Goal: Navigation & Orientation: Find specific page/section

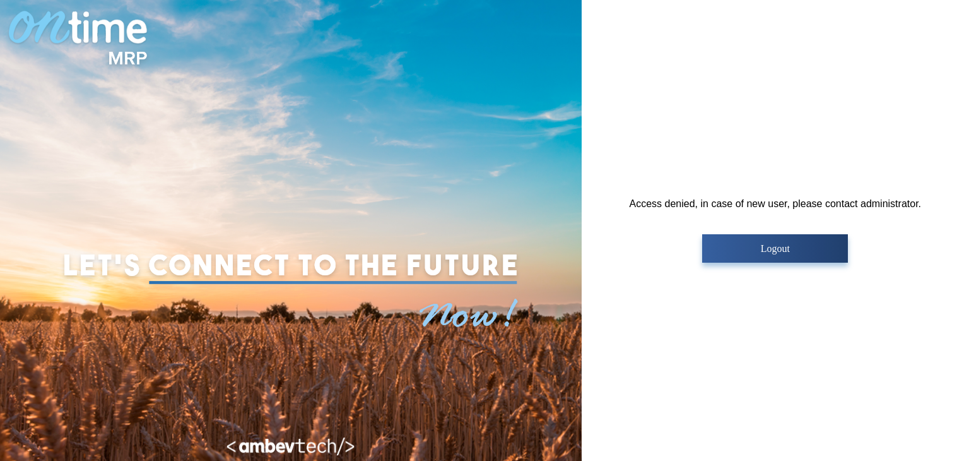
click at [783, 248] on p "Logout" at bounding box center [775, 248] width 138 height 11
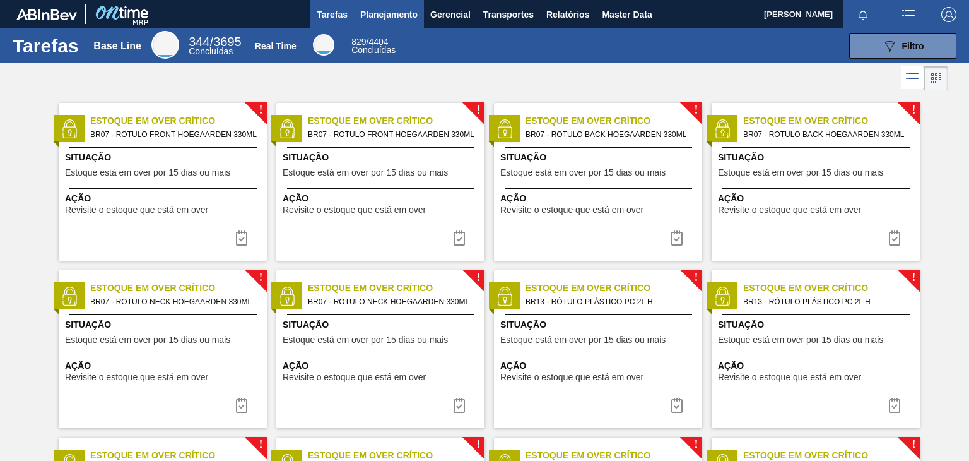
click at [396, 22] on button "Planejamento" at bounding box center [389, 14] width 70 height 28
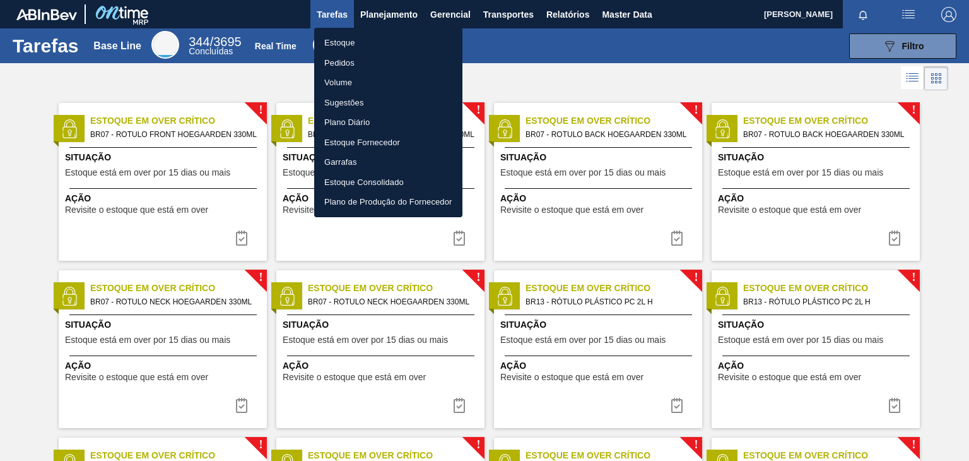
click at [643, 80] on div at bounding box center [484, 230] width 969 height 461
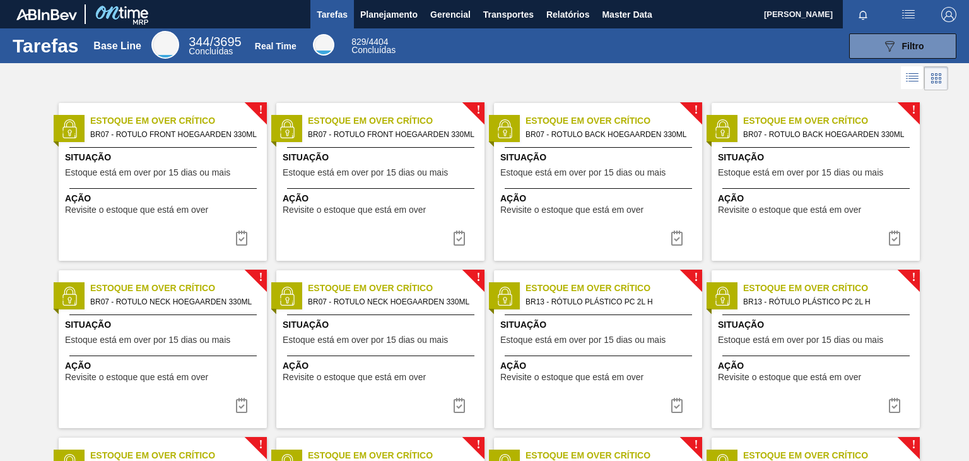
click at [556, 81] on div at bounding box center [484, 78] width 969 height 30
click at [911, 13] on img "button" at bounding box center [908, 14] width 15 height 15
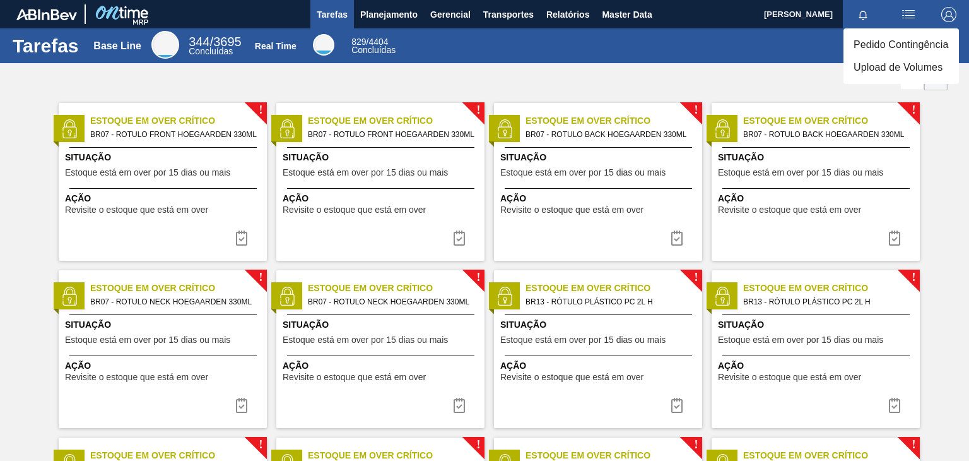
click at [771, 92] on div at bounding box center [484, 230] width 969 height 461
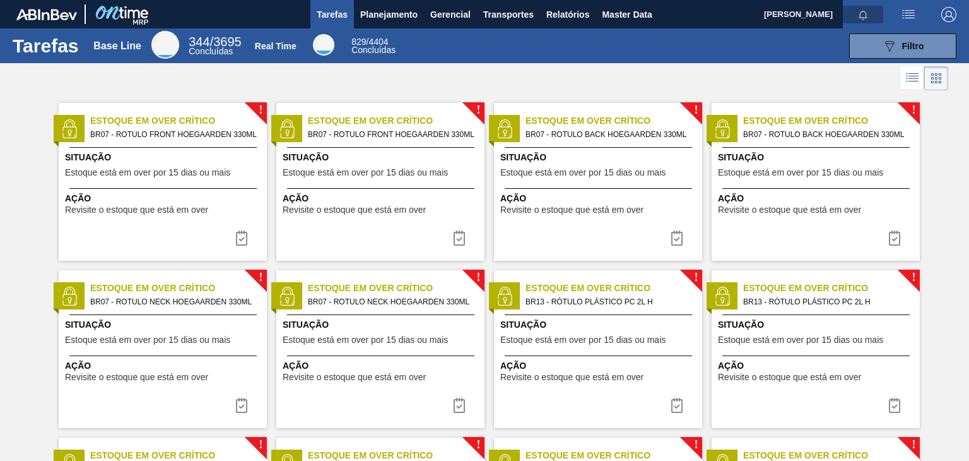
click at [861, 11] on icon "button" at bounding box center [863, 15] width 8 height 9
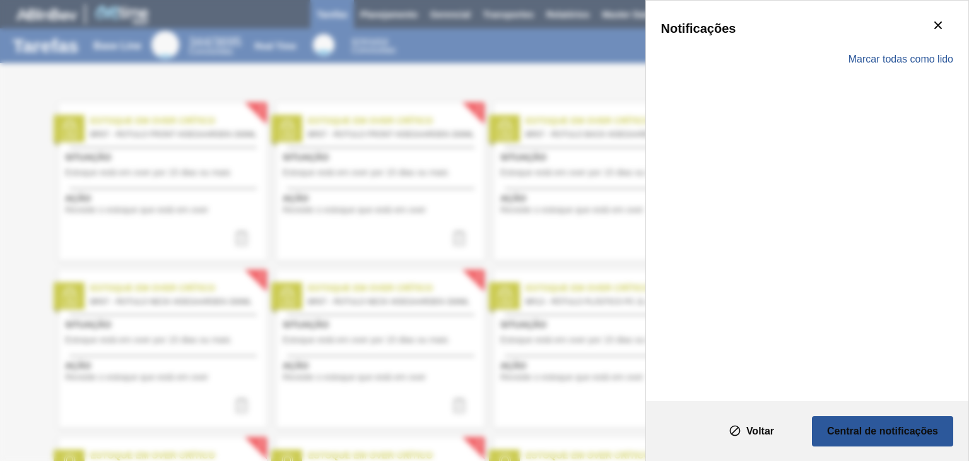
click at [606, 85] on div "Notificações Marcar todas como lido" at bounding box center [484, 230] width 969 height 461
click at [610, 97] on div "Notificações Marcar todas como lido" at bounding box center [484, 230] width 969 height 461
click at [936, 23] on icon "botão de ícone" at bounding box center [939, 25] width 8 height 8
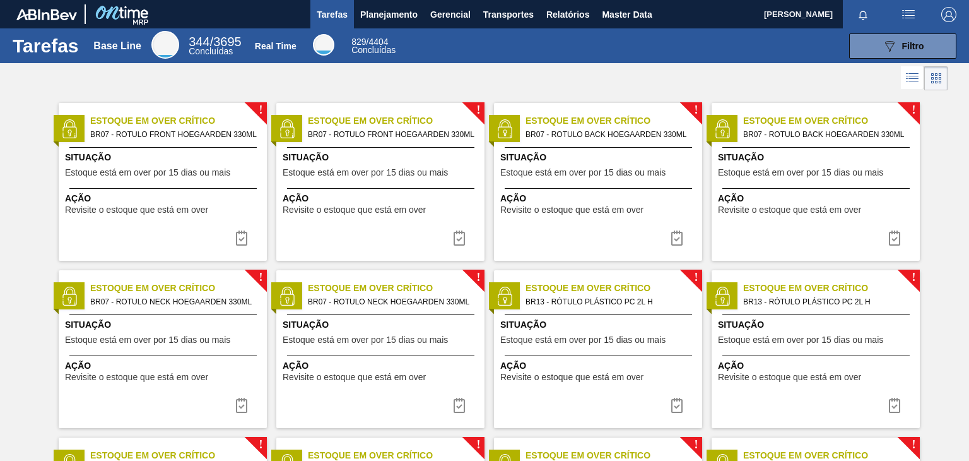
click at [949, 11] on img "button" at bounding box center [949, 14] width 15 height 15
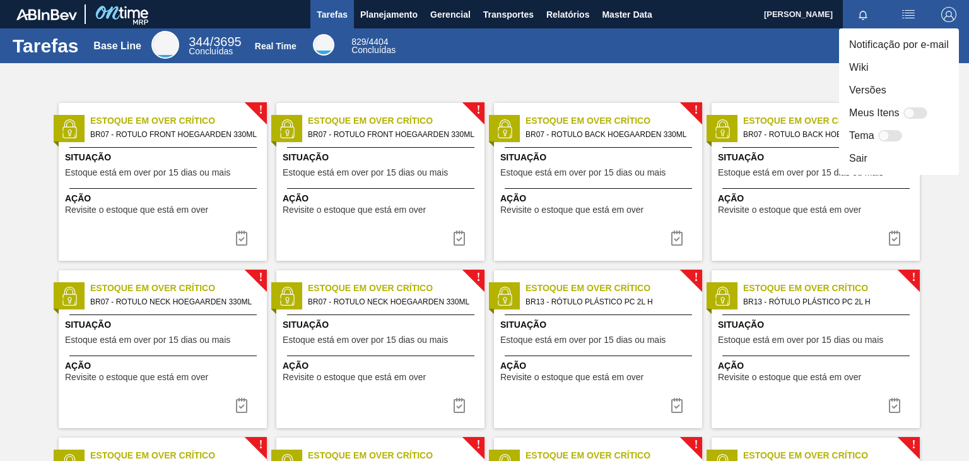
click at [869, 97] on li "Versões" at bounding box center [899, 90] width 120 height 23
